Goal: Information Seeking & Learning: Understand process/instructions

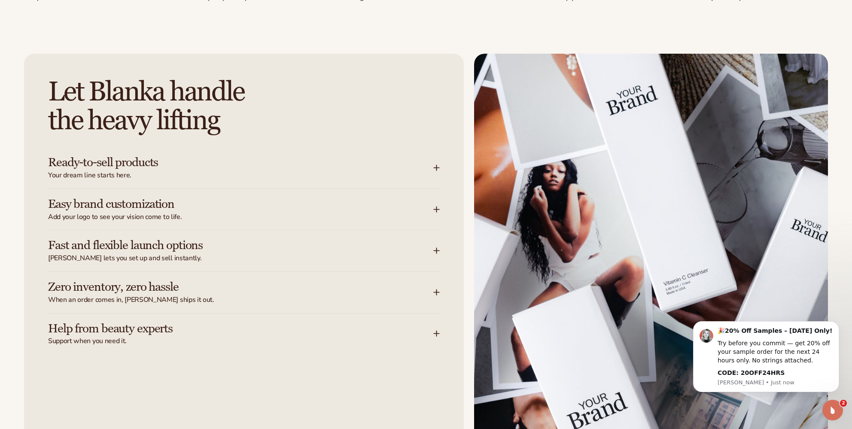
scroll to position [1074, 0]
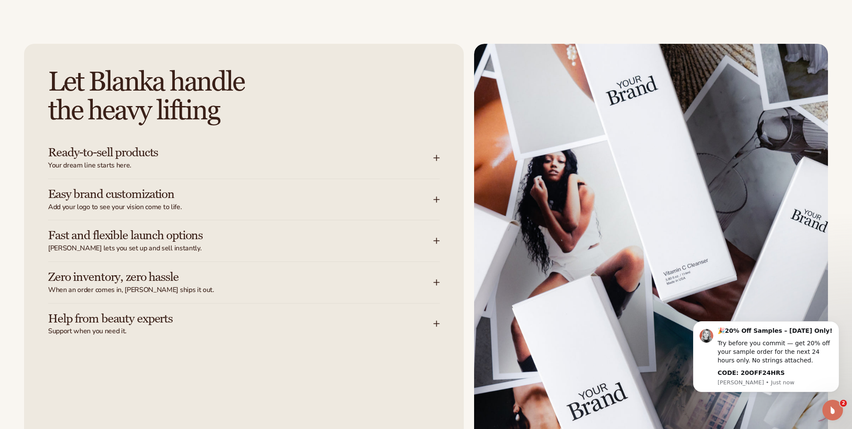
click at [434, 156] on icon at bounding box center [436, 158] width 7 height 7
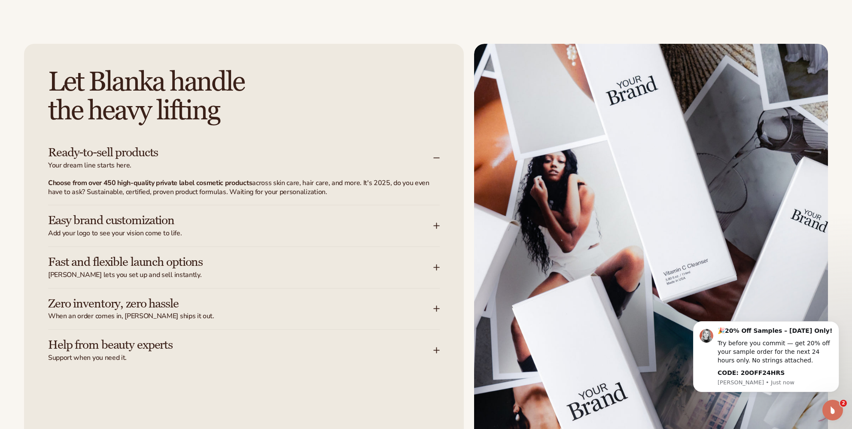
click at [434, 156] on icon at bounding box center [436, 158] width 7 height 7
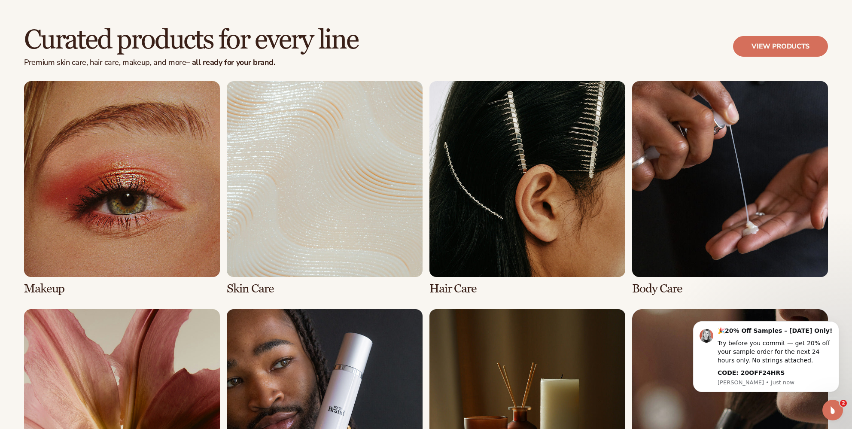
scroll to position [1761, 0]
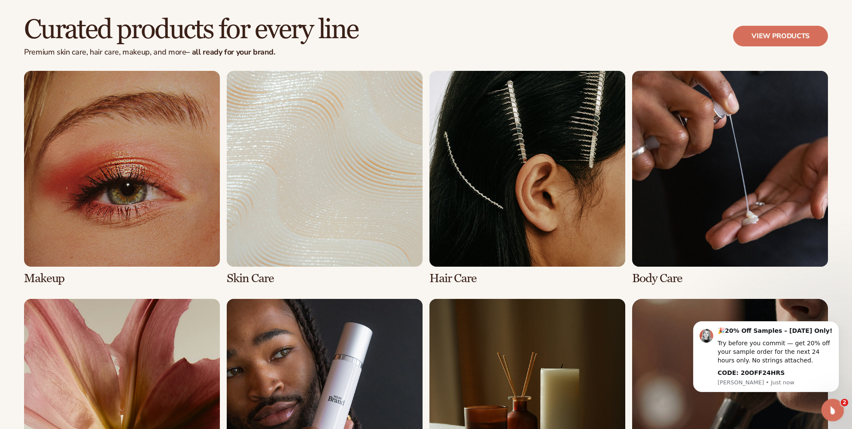
click at [831, 401] on div "Open Intercom Messenger" at bounding box center [831, 409] width 28 height 28
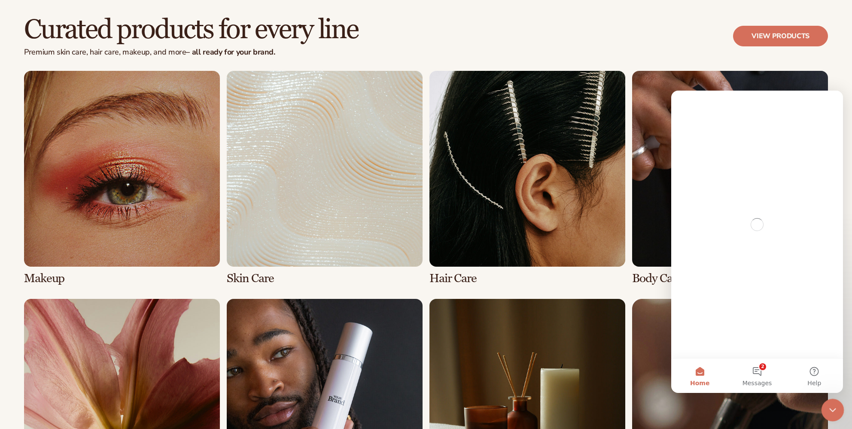
scroll to position [0, 0]
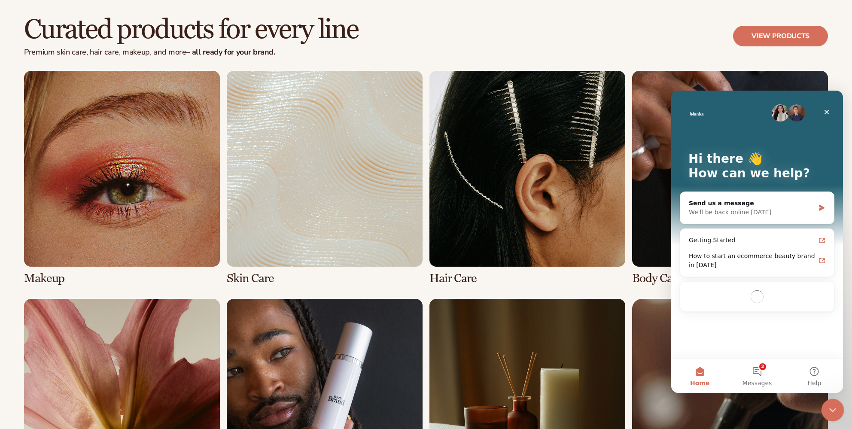
click at [831, 405] on icon "Close Intercom Messenger" at bounding box center [831, 409] width 10 height 10
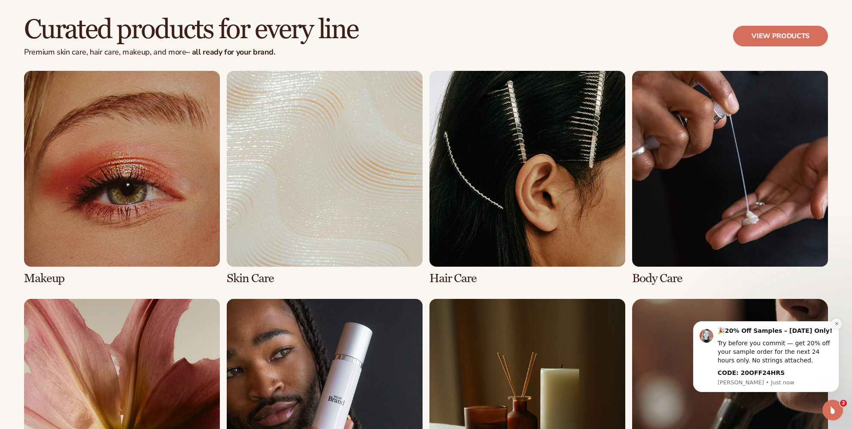
click at [833, 321] on button "Dismiss notification" at bounding box center [836, 323] width 11 height 11
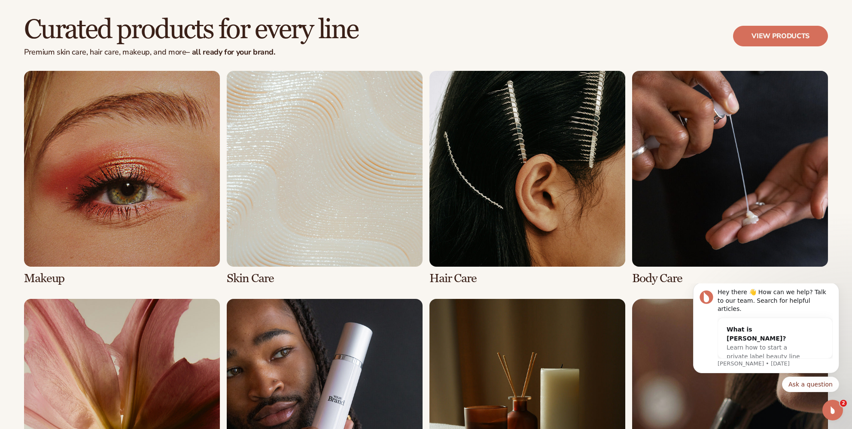
click at [835, 173] on div "Curated products for every line Premium skin care, hair care, makeup, and more …" at bounding box center [426, 263] width 852 height 497
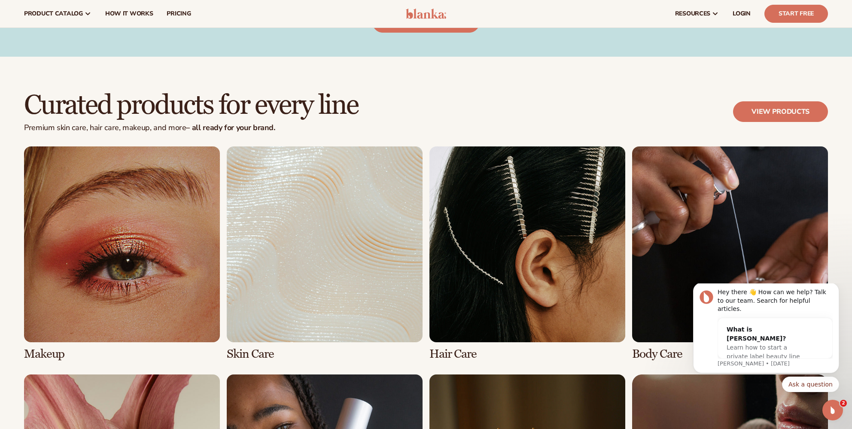
scroll to position [1681, 0]
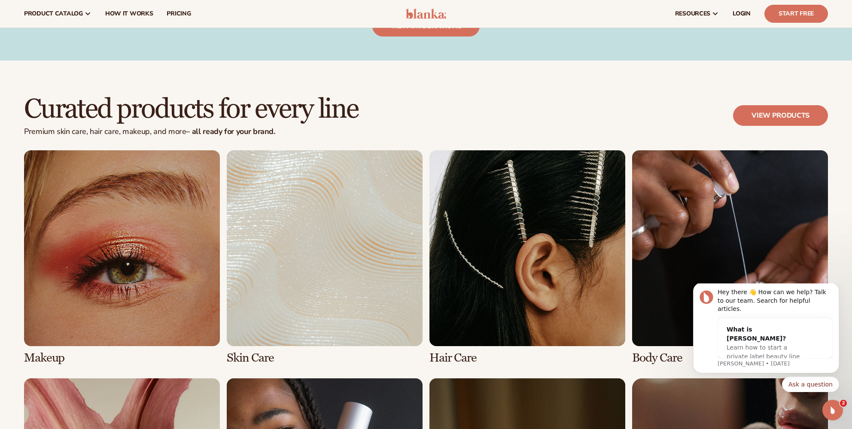
click at [167, 231] on link "1 / 8" at bounding box center [122, 257] width 196 height 214
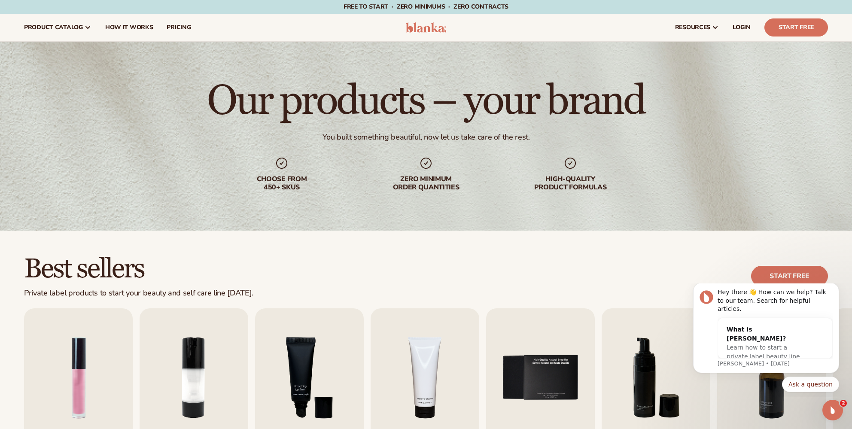
click at [344, 235] on div "Best sellers Private label products to start your beauty and self care line tod…" at bounding box center [426, 388] width 852 height 314
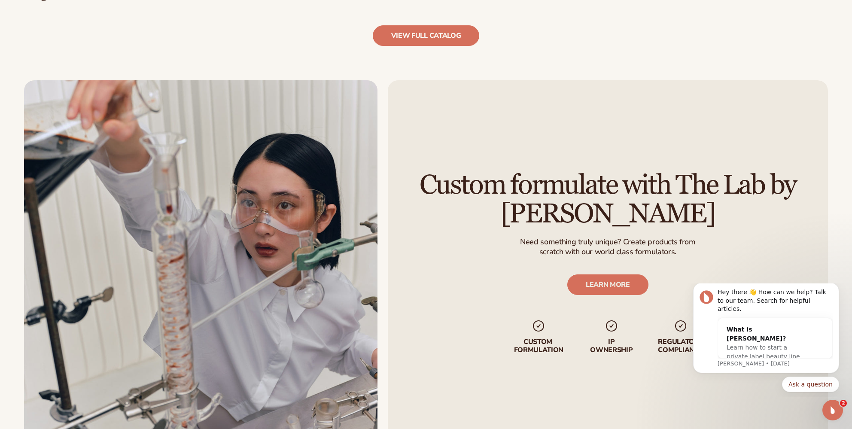
scroll to position [1090, 0]
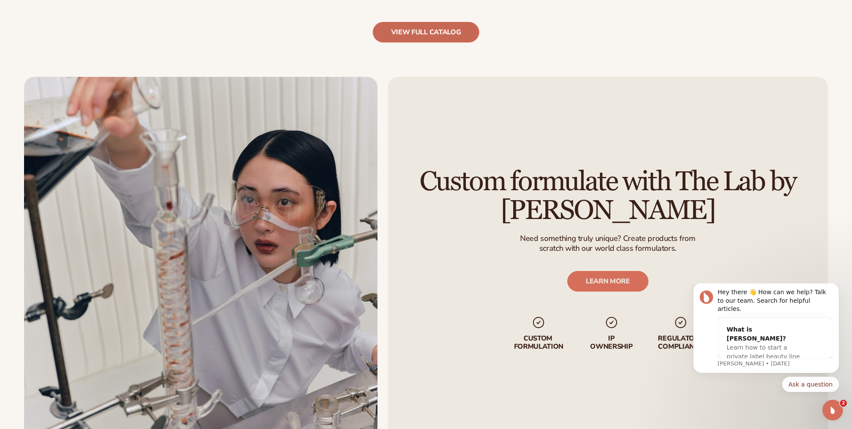
click at [460, 35] on link "view full catalog" at bounding box center [426, 32] width 107 height 21
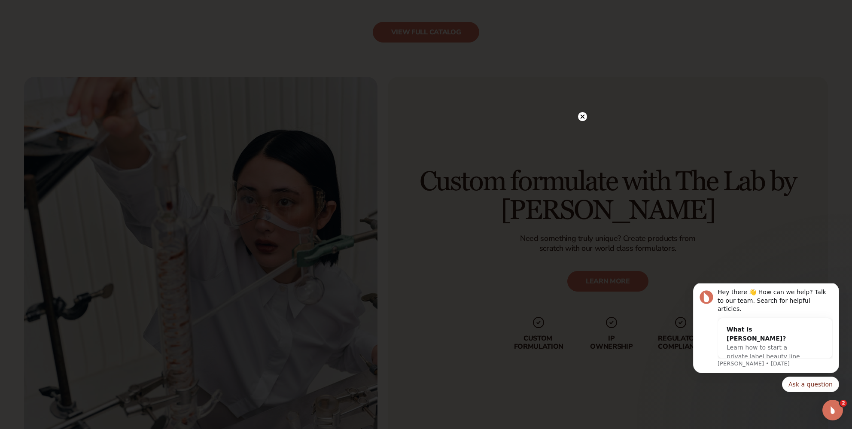
click at [584, 117] on icon at bounding box center [583, 117] width 4 height 4
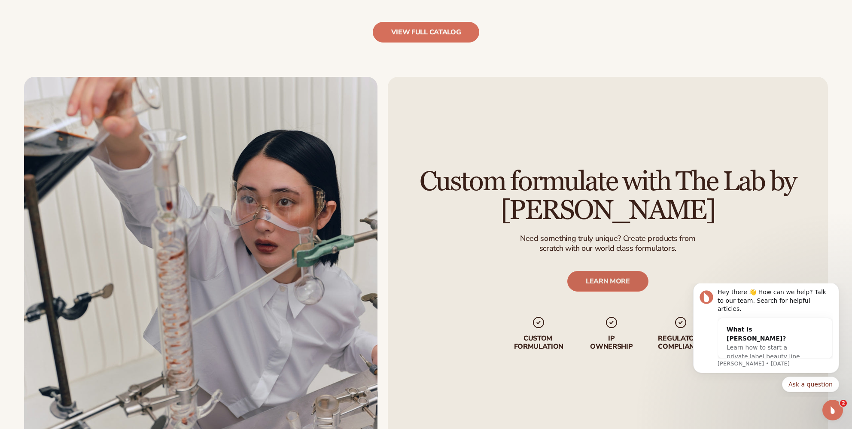
click at [617, 281] on link "LEARN MORE" at bounding box center [607, 281] width 81 height 21
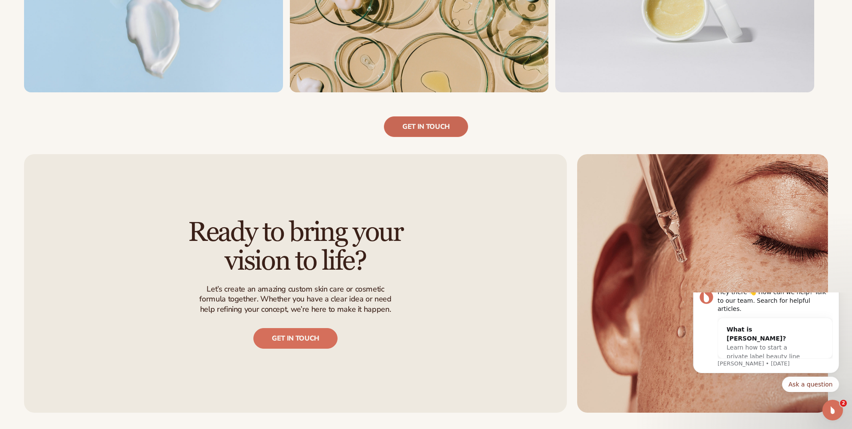
click at [427, 132] on link "Get in touch" at bounding box center [426, 126] width 84 height 21
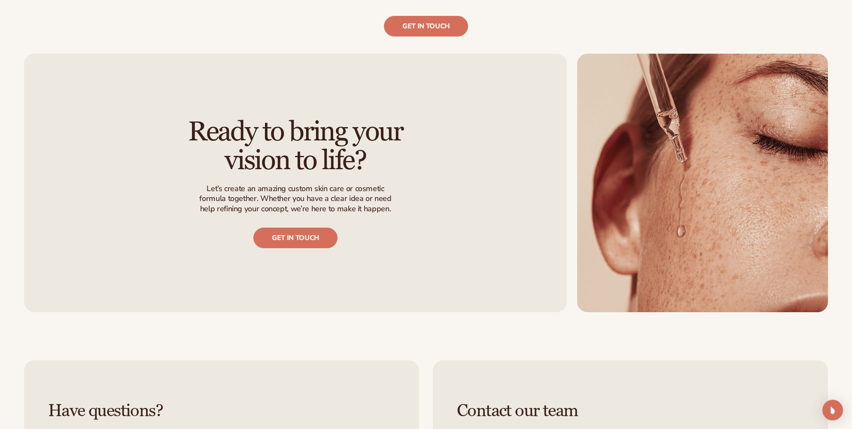
scroll to position [902, 0]
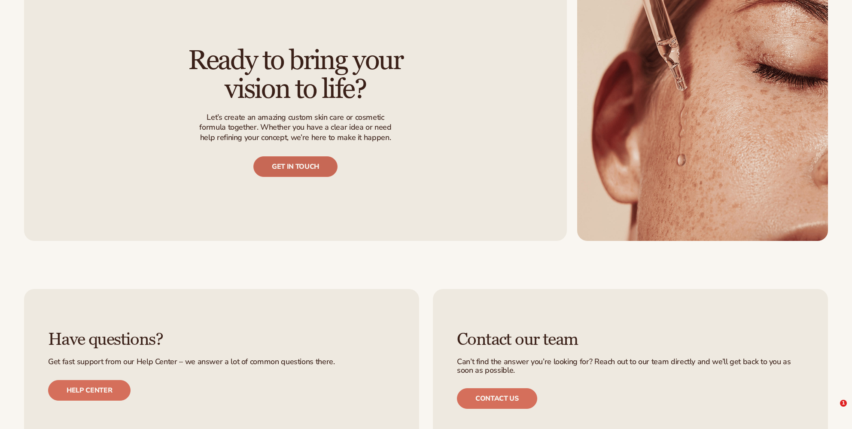
click at [278, 173] on link "Get in touch" at bounding box center [295, 166] width 84 height 21
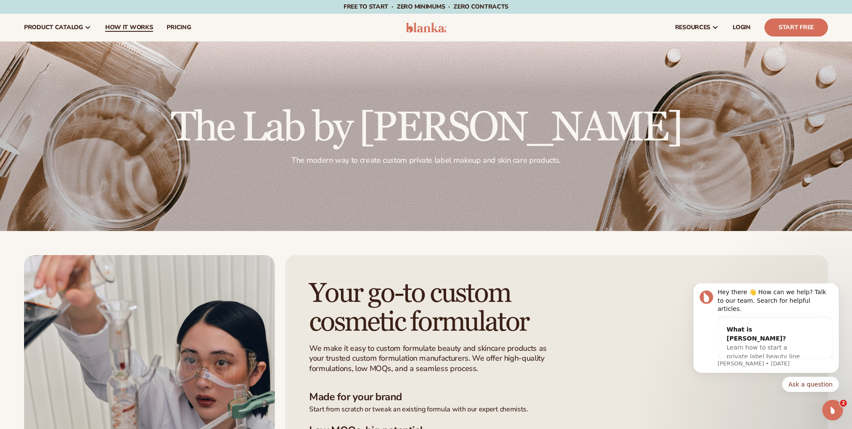
click at [142, 24] on span "How It Works" at bounding box center [129, 27] width 48 height 7
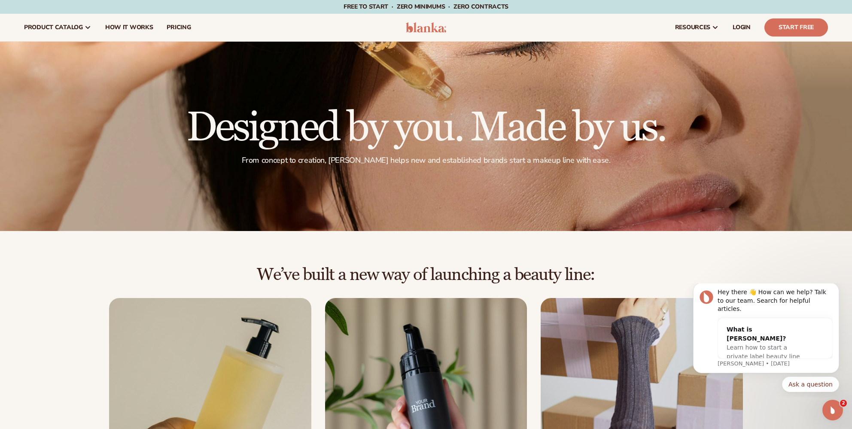
scroll to position [1074, 0]
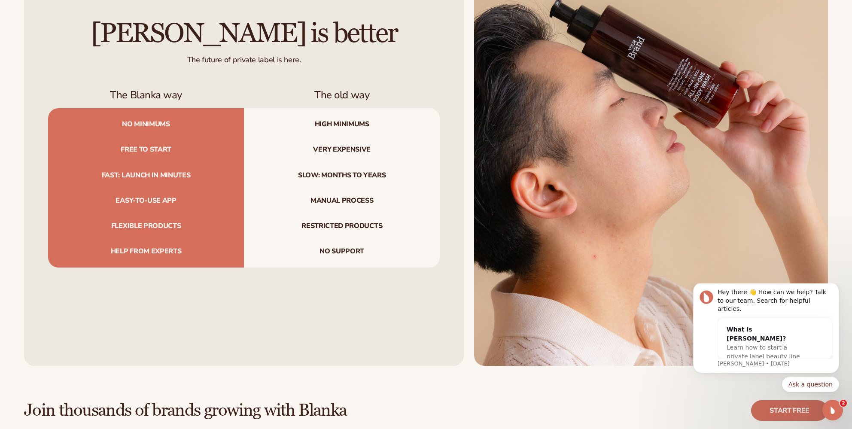
click at [602, 242] on img at bounding box center [651, 143] width 354 height 444
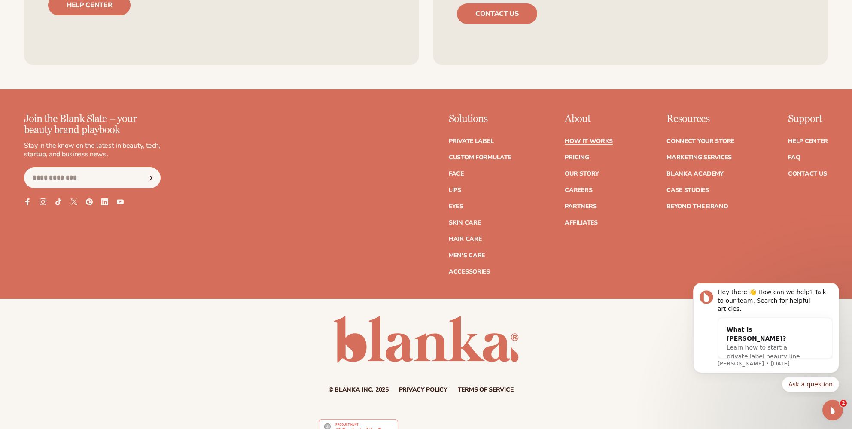
scroll to position [2291, 0]
